Goal: Information Seeking & Learning: Learn about a topic

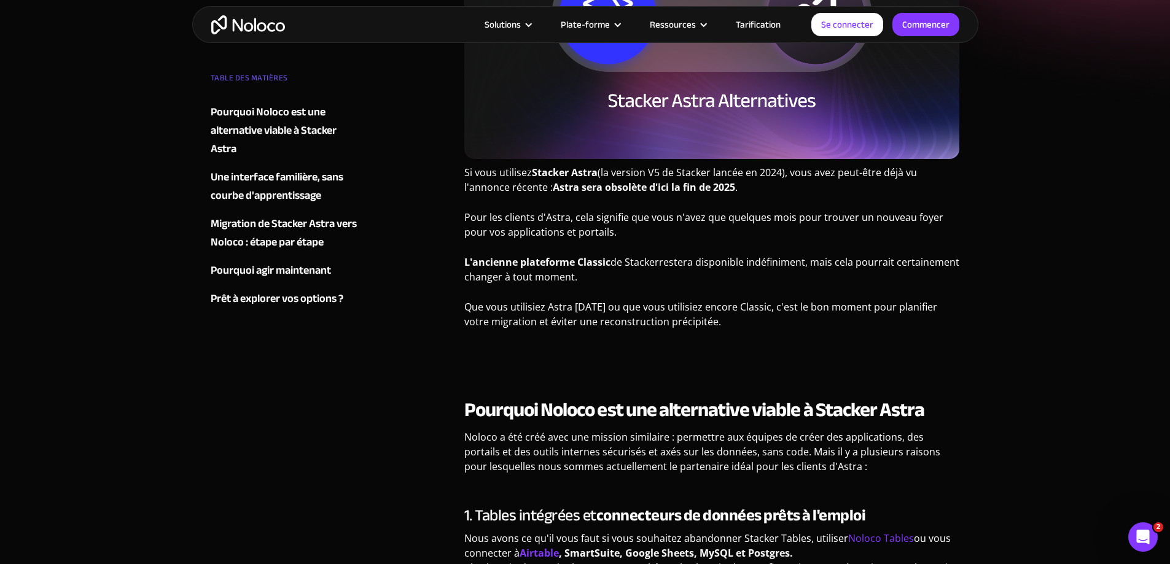
drag, startPoint x: 600, startPoint y: 169, endPoint x: 812, endPoint y: 185, distance: 212.5
click at [812, 185] on p "Si vous utilisez Stacker Astra (la version V5 de Stacker lancée en 2024), vous …" at bounding box center [712, 184] width 496 height 39
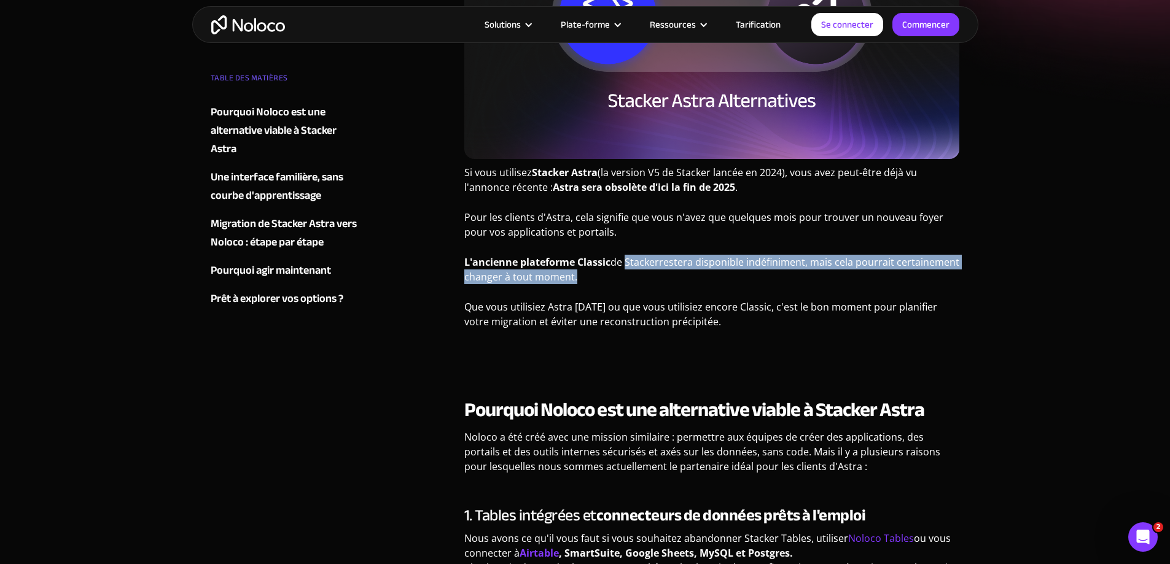
drag, startPoint x: 613, startPoint y: 276, endPoint x: 625, endPoint y: 259, distance: 20.4
click at [625, 259] on p "L'ancienne plateforme Classic de Stacker restera disponible indéfiniment, mais …" at bounding box center [712, 274] width 496 height 39
click at [625, 259] on font "de Stacker" at bounding box center [634, 262] width 49 height 14
drag, startPoint x: 626, startPoint y: 282, endPoint x: 451, endPoint y: 267, distance: 175.7
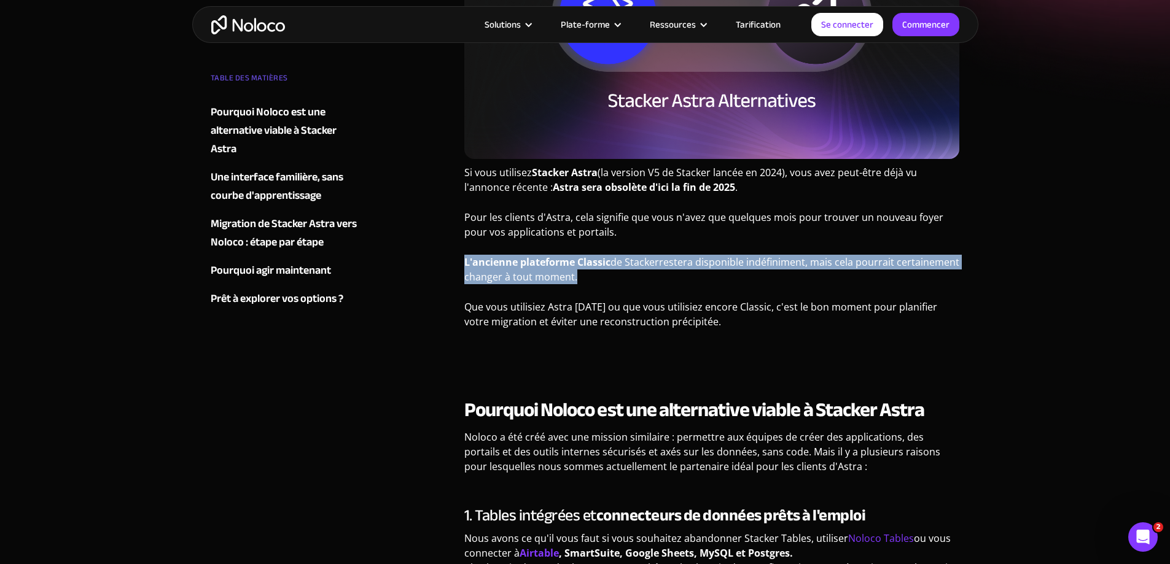
click at [490, 270] on font "restera disponible indéfiniment, mais cela pourrait certainement changer à tout…" at bounding box center [711, 269] width 495 height 28
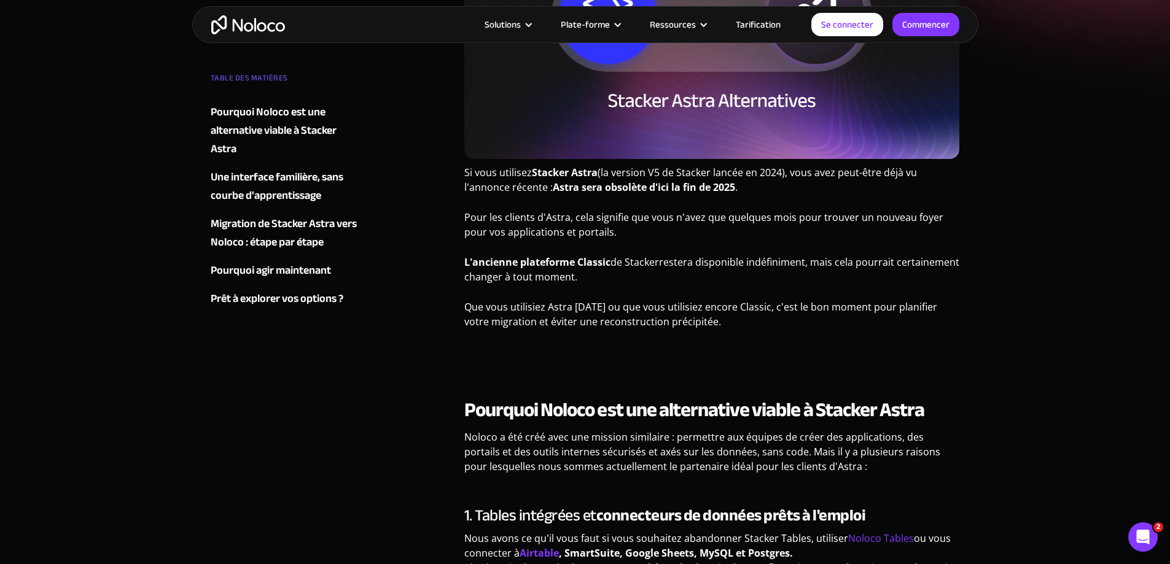
drag, startPoint x: 576, startPoint y: 307, endPoint x: 762, endPoint y: 325, distance: 186.9
click at [762, 325] on p "Que vous utilisiez Astra [DATE] ou que vous utilisiez encore Classic, c'est le …" at bounding box center [712, 319] width 496 height 39
drag, startPoint x: 743, startPoint y: 320, endPoint x: 487, endPoint y: 309, distance: 256.3
click at [487, 309] on p "Que vous utilisiez Astra [DATE] ou que vous utilisiez encore Classic, c'est le …" at bounding box center [712, 319] width 496 height 39
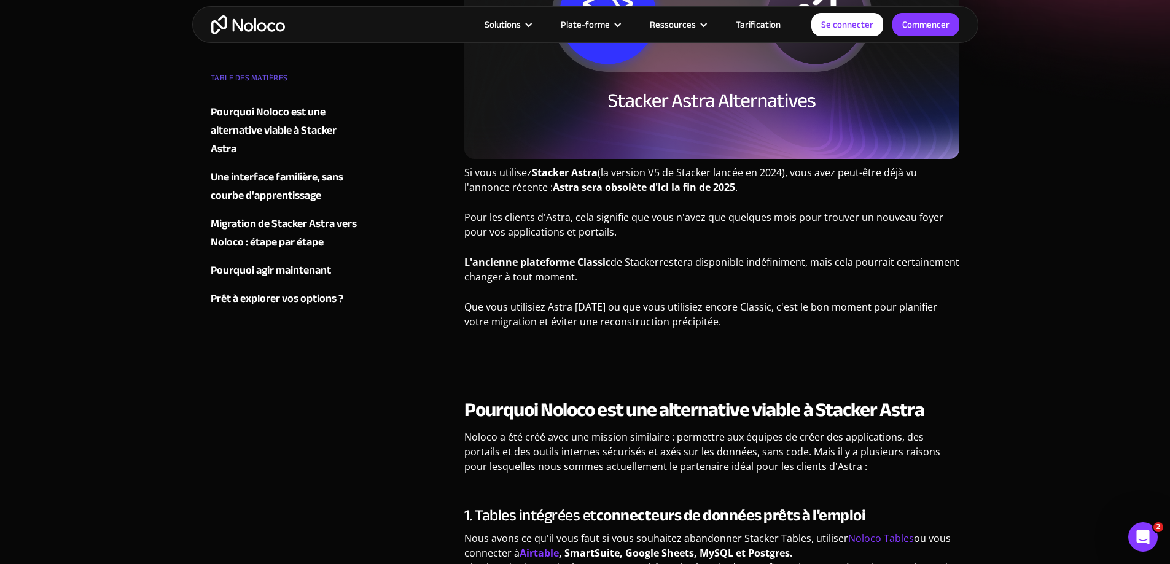
click at [485, 309] on font "Que vous utilisiez Astra [DATE] ou que vous utilisiez encore Classic, c'est le …" at bounding box center [700, 314] width 473 height 28
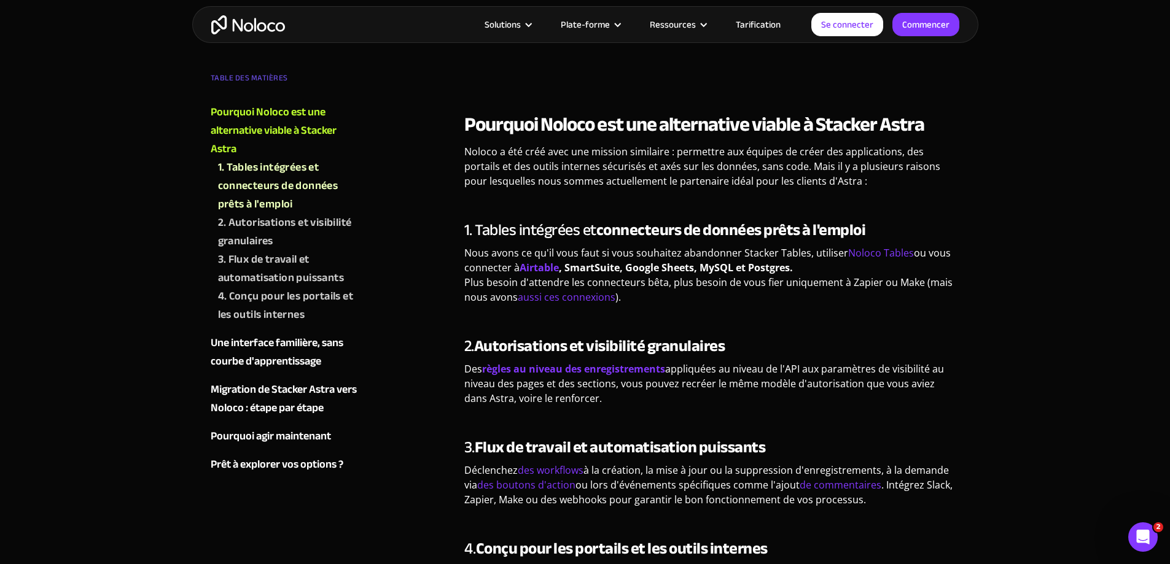
scroll to position [614, 0]
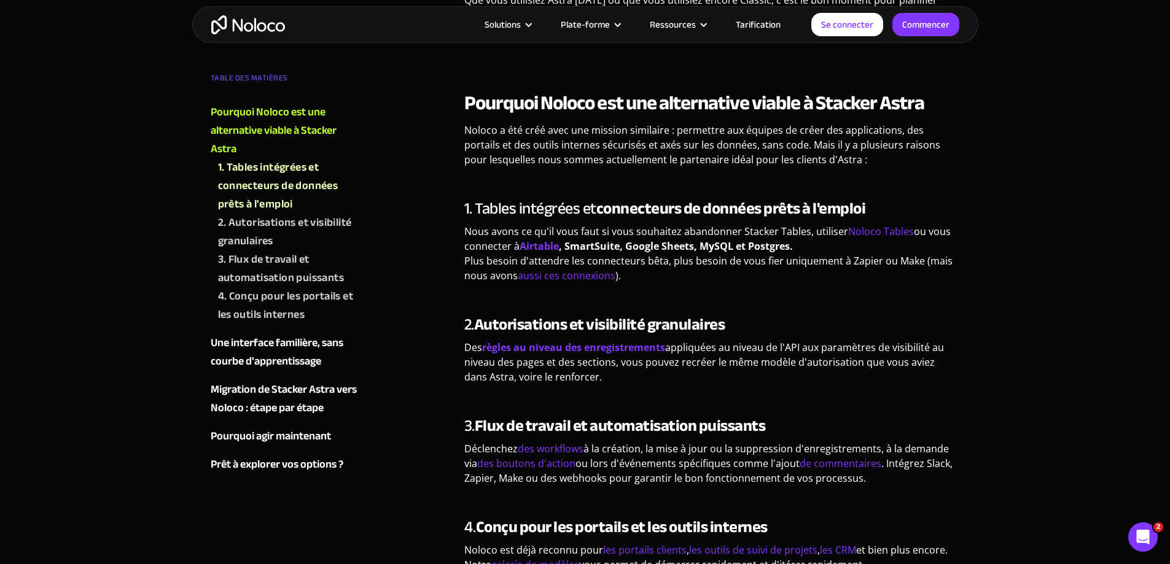
drag, startPoint x: 473, startPoint y: 207, endPoint x: 811, endPoint y: 272, distance: 343.4
click at [811, 272] on div "1. Tables intégrées et connecteurs de données prêts à l'emploi Nous avons ce qu…" at bounding box center [712, 246] width 496 height 93
click at [811, 272] on p "Nous avons ce qu'il vous faut si vous souhaitez abandonner Stacker Tables, util…" at bounding box center [712, 258] width 496 height 68
